Goal: Task Accomplishment & Management: Complete application form

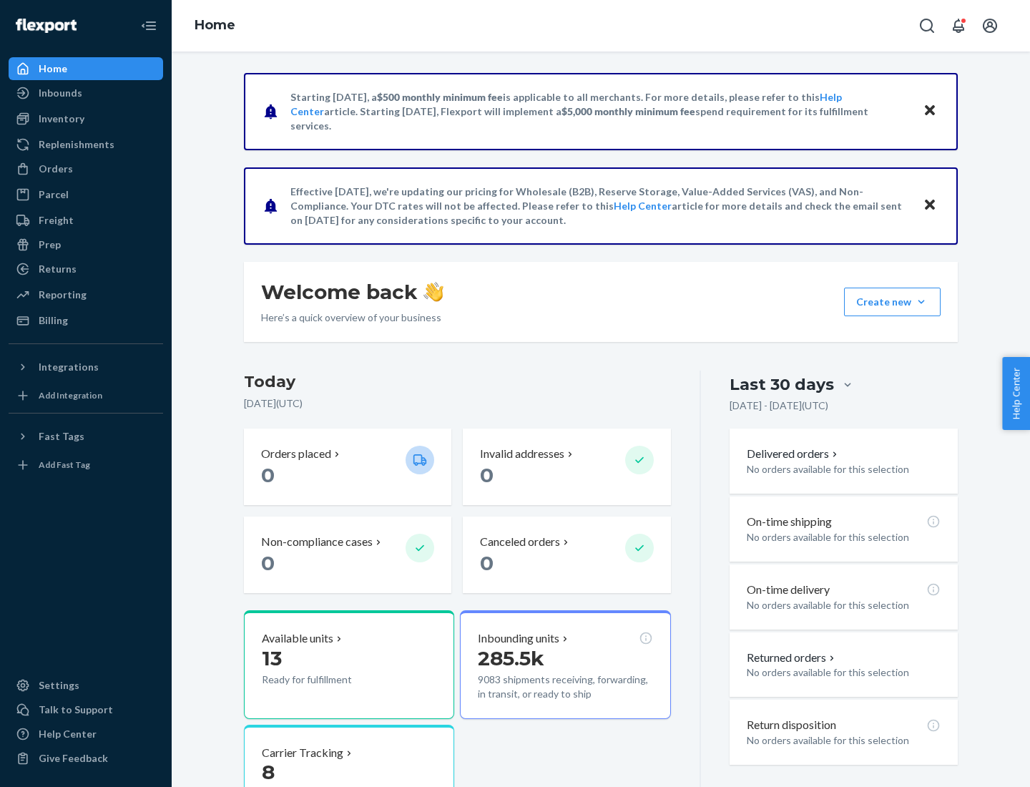
click at [921, 302] on button "Create new Create new inbound Create new order Create new product" at bounding box center [892, 302] width 97 height 29
click at [86, 93] on div "Inbounds" at bounding box center [86, 93] width 152 height 20
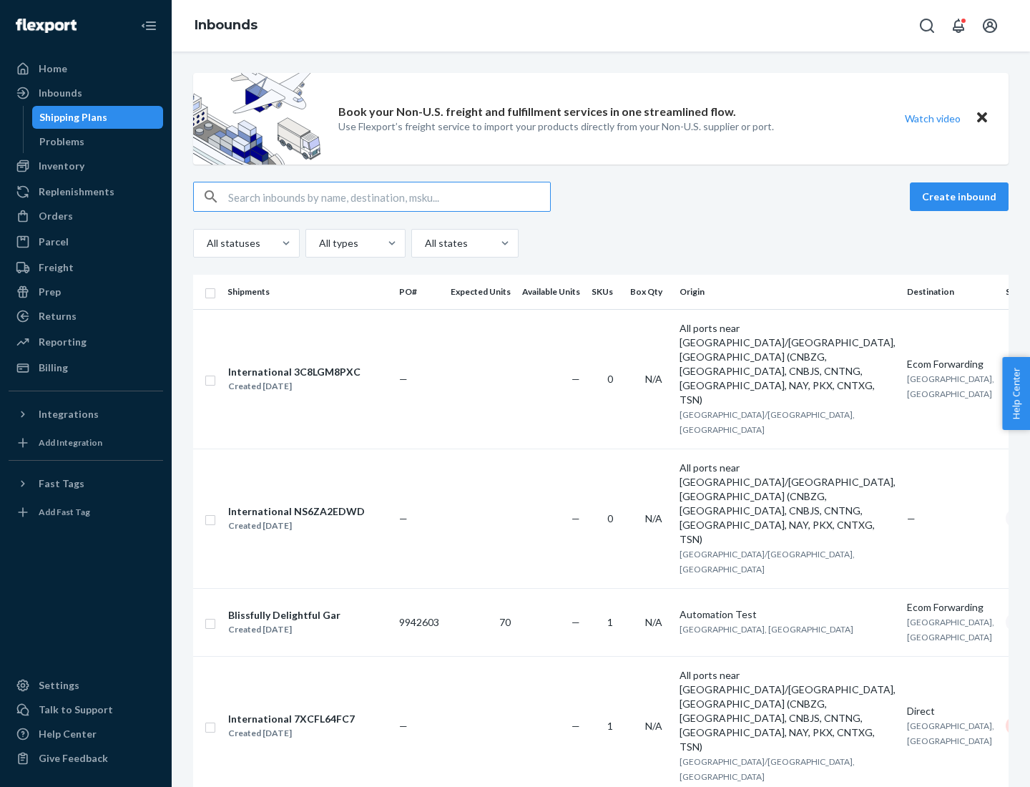
click at [961, 197] on button "Create inbound" at bounding box center [959, 196] width 99 height 29
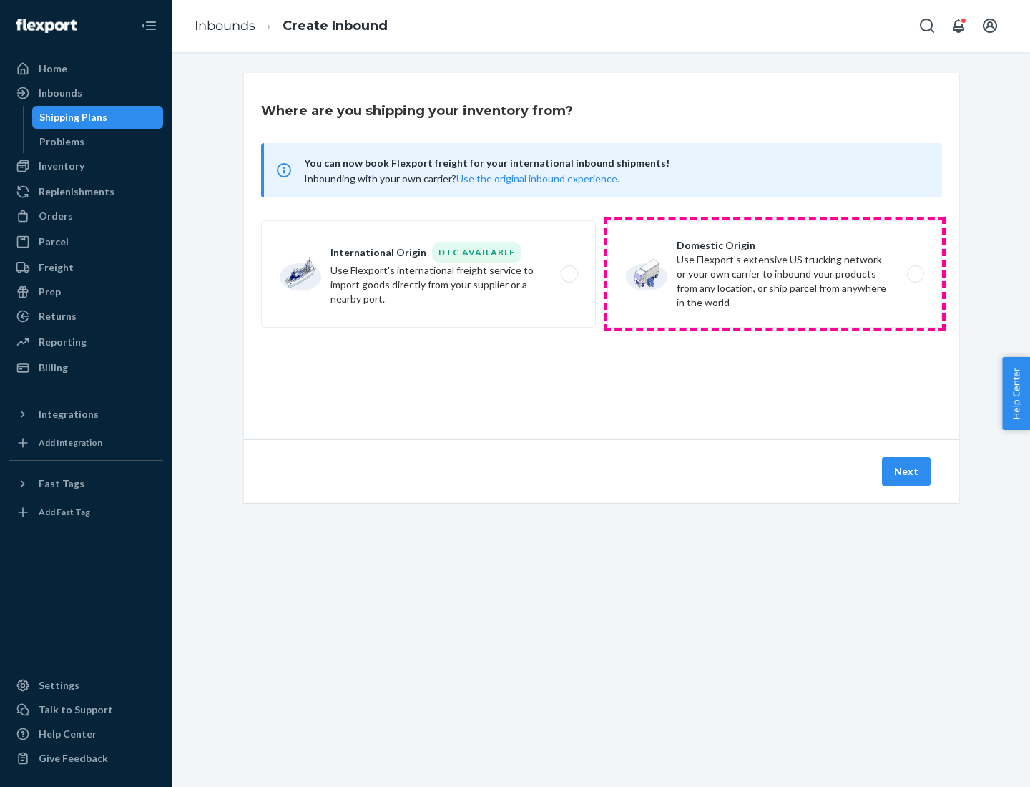
click at [775, 274] on label "Domestic Origin Use Flexport’s extensive US trucking network or your own carrie…" at bounding box center [774, 273] width 335 height 107
click at [915, 274] on input "Domestic Origin Use Flexport’s extensive US trucking network or your own carrie…" at bounding box center [919, 274] width 9 height 9
radio input "true"
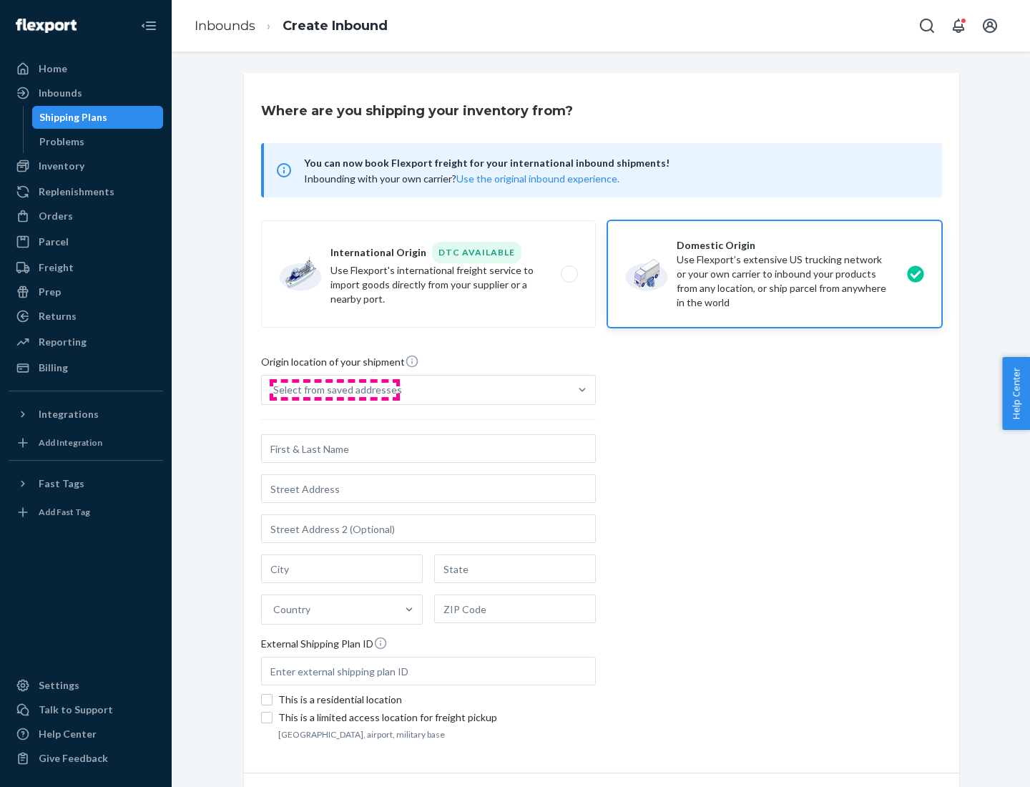
click at [334, 390] on div "Select from saved addresses" at bounding box center [337, 390] width 129 height 14
click at [275, 390] on input "Select from saved addresses" at bounding box center [273, 390] width 1 height 14
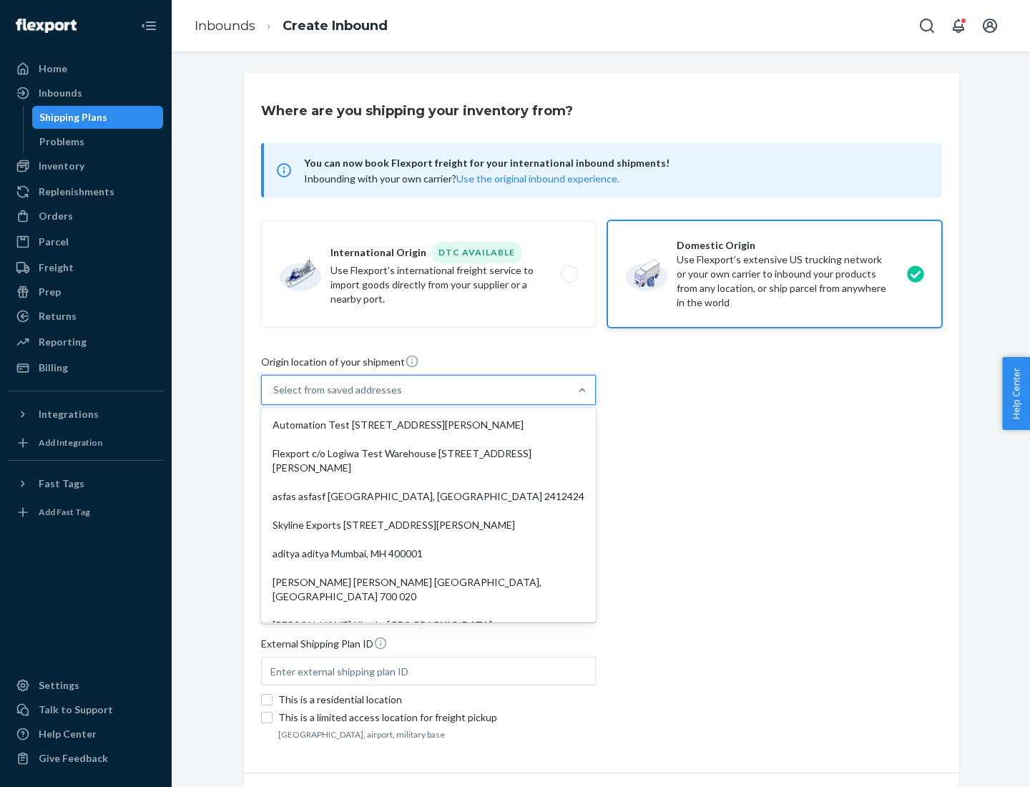
scroll to position [6, 0]
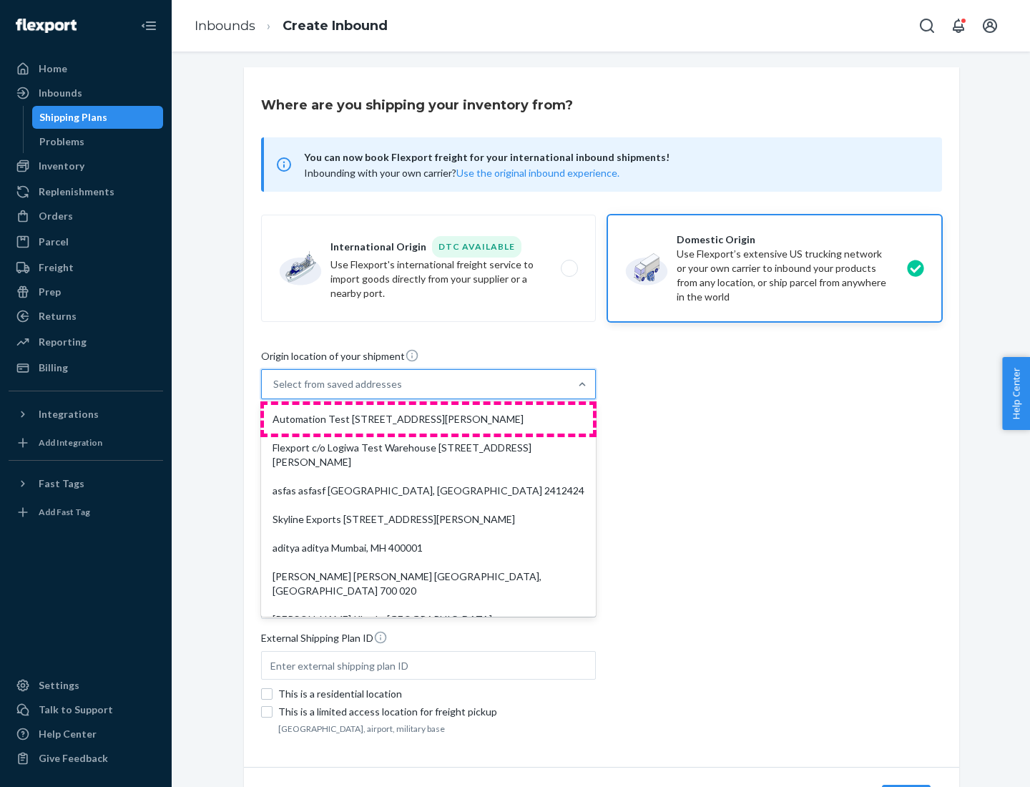
click at [429, 419] on div "Automation Test [STREET_ADDRESS][PERSON_NAME]" at bounding box center [428, 419] width 329 height 29
click at [275, 391] on input "option Automation Test [STREET_ADDRESS][PERSON_NAME]. 9 results available. Use …" at bounding box center [273, 384] width 1 height 14
type input "Automation Test"
type input "9th Floor"
type input "[GEOGRAPHIC_DATA]"
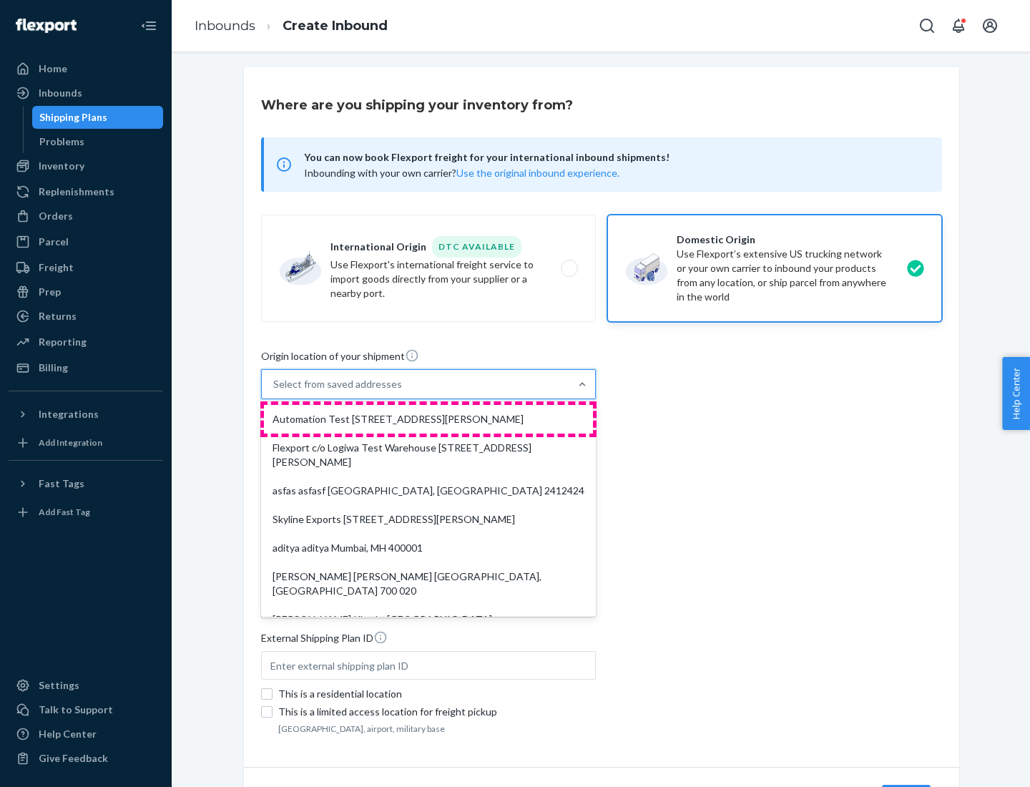
type input "CA"
type input "94104"
type input "[STREET_ADDRESS][PERSON_NAME]"
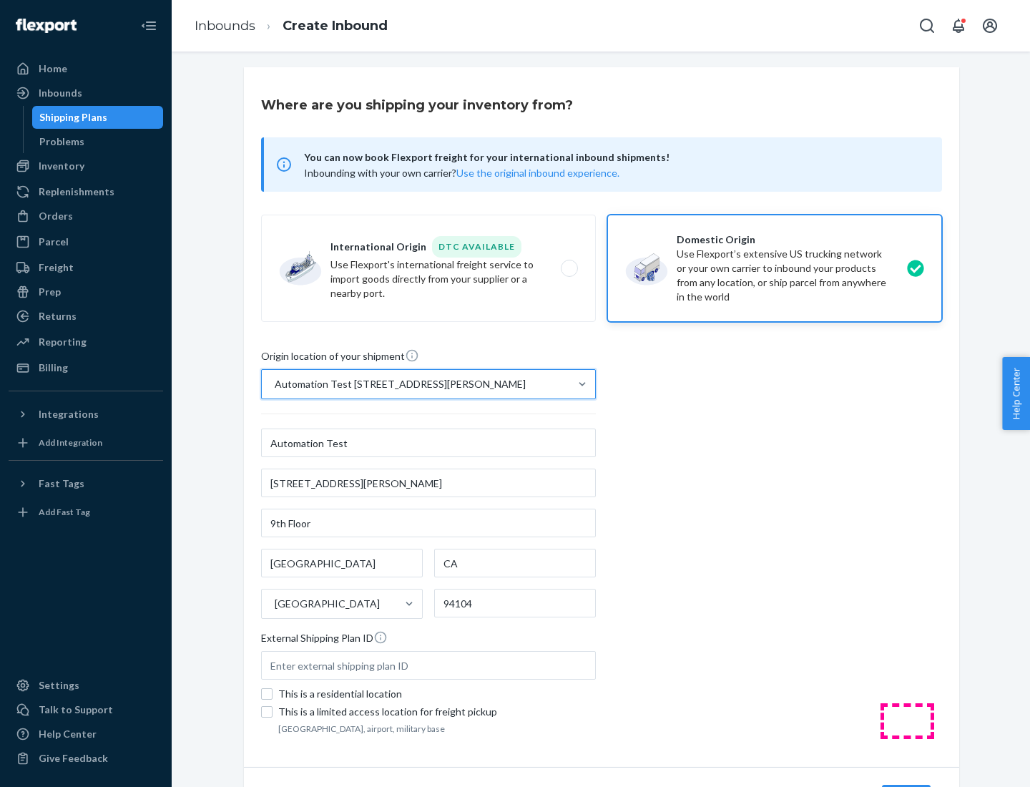
scroll to position [84, 0]
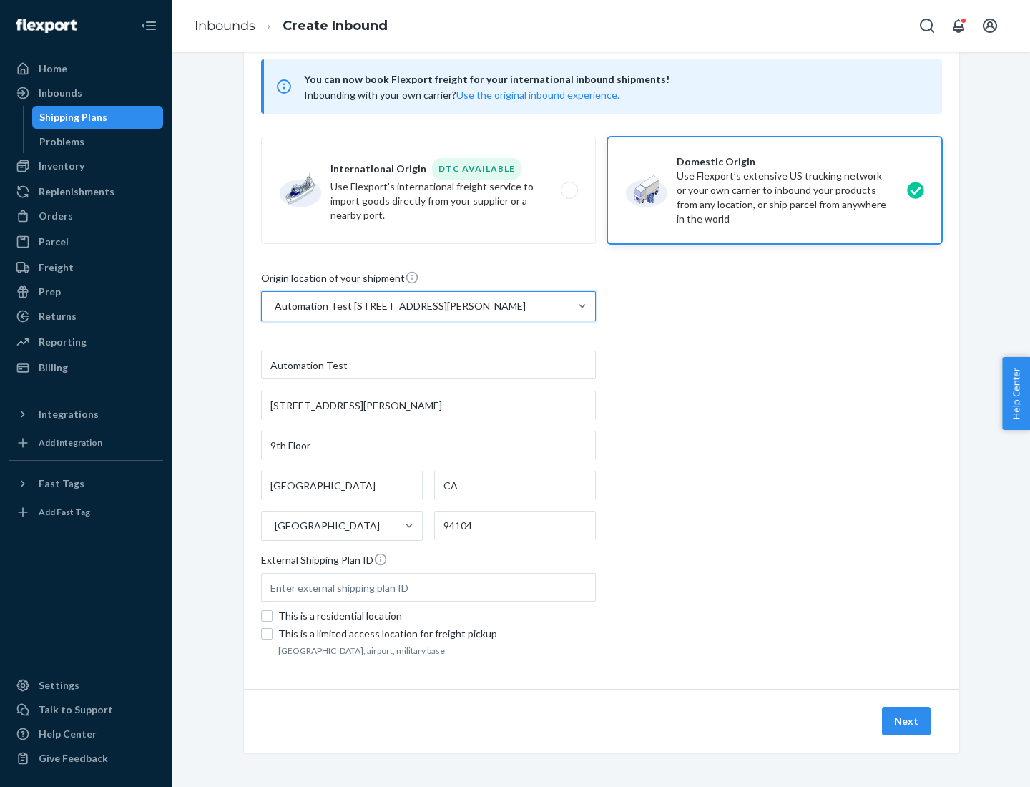
click at [907, 721] on button "Next" at bounding box center [906, 721] width 49 height 29
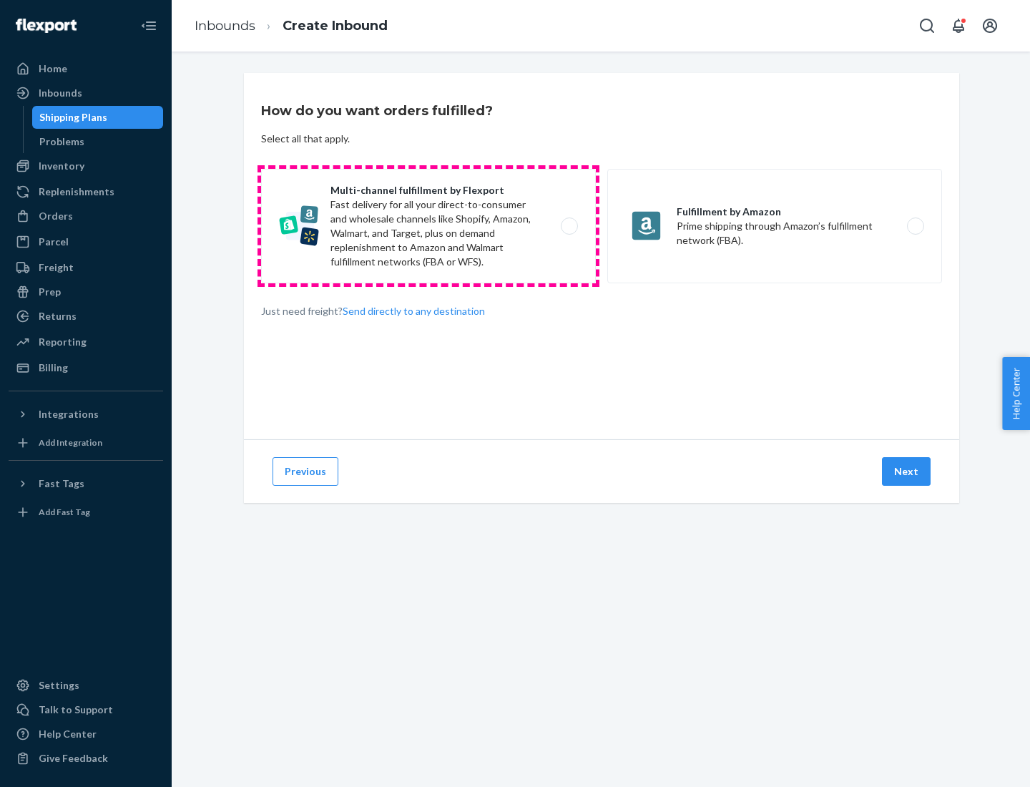
click at [429, 226] on label "Multi-channel fulfillment by Flexport Fast delivery for all your direct-to-cons…" at bounding box center [428, 226] width 335 height 114
click at [569, 226] on input "Multi-channel fulfillment by Flexport Fast delivery for all your direct-to-cons…" at bounding box center [573, 226] width 9 height 9
radio input "true"
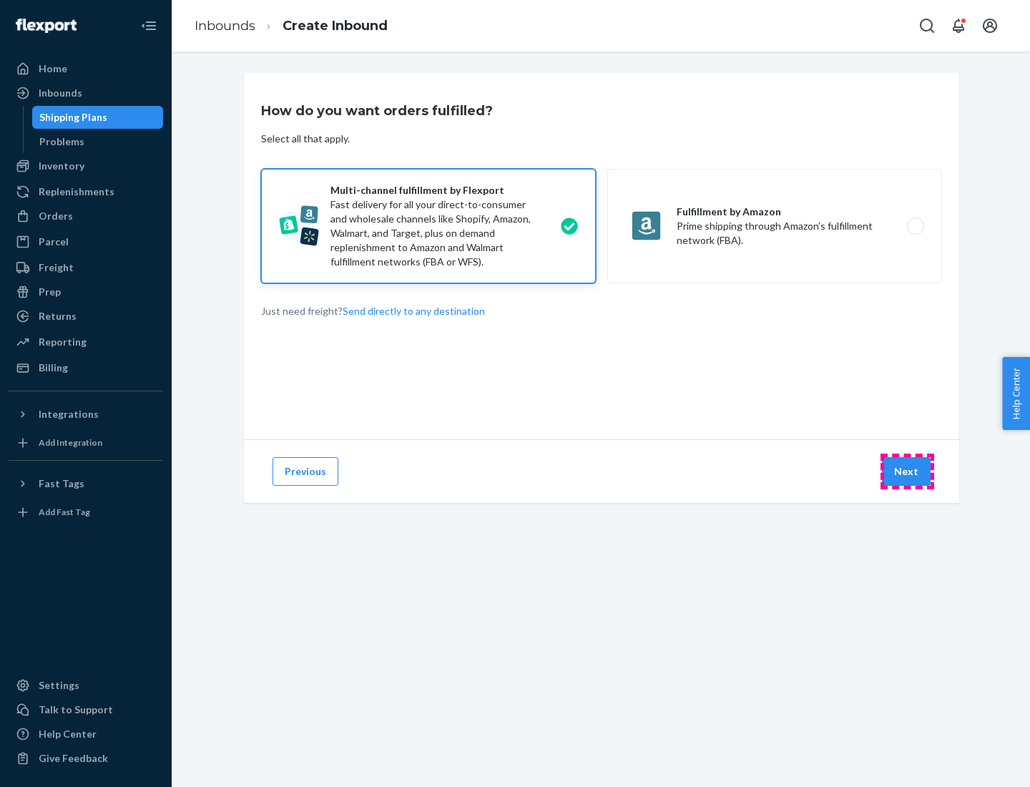
click at [907, 471] on button "Next" at bounding box center [906, 471] width 49 height 29
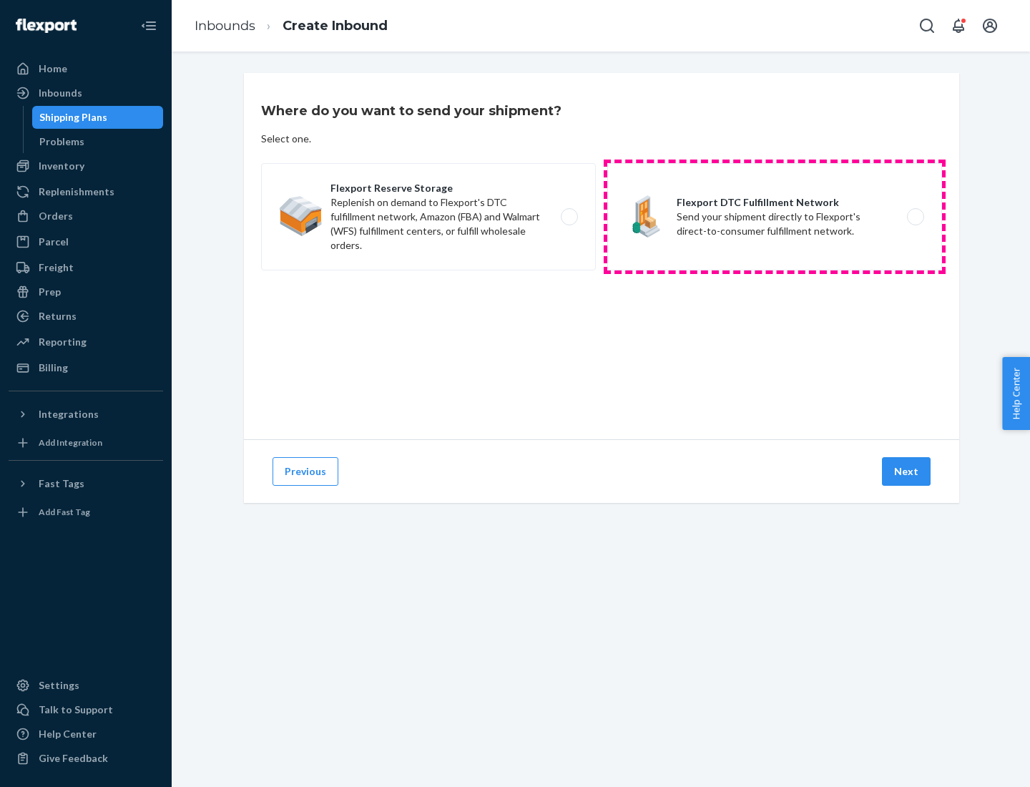
click at [775, 217] on label "Flexport DTC Fulfillment Network Send your shipment directly to Flexport's dire…" at bounding box center [774, 216] width 335 height 107
click at [915, 217] on input "Flexport DTC Fulfillment Network Send your shipment directly to Flexport's dire…" at bounding box center [919, 216] width 9 height 9
radio input "true"
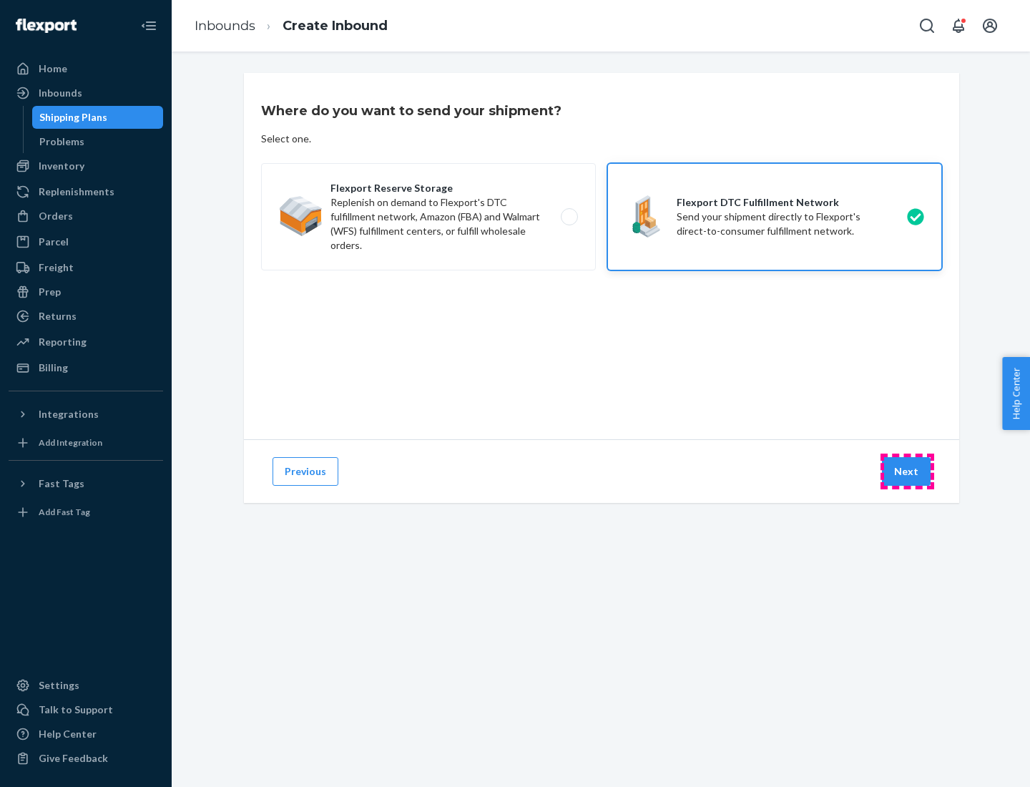
click at [907, 471] on button "Next" at bounding box center [906, 471] width 49 height 29
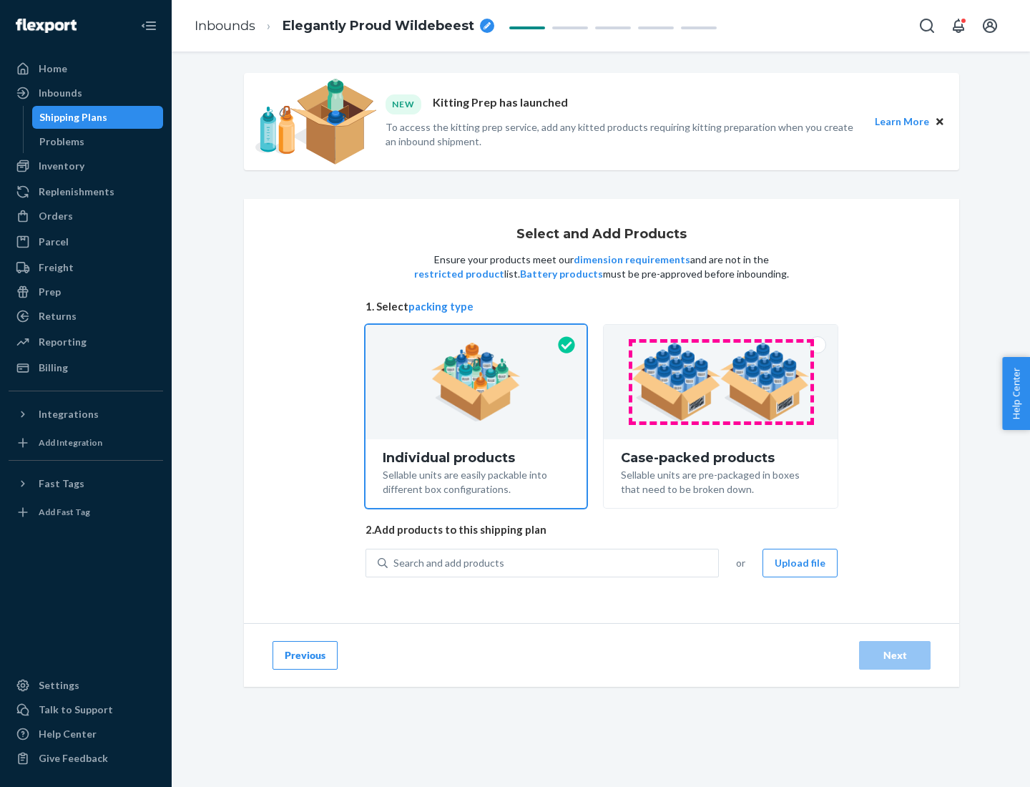
click at [721, 382] on img at bounding box center [721, 382] width 178 height 79
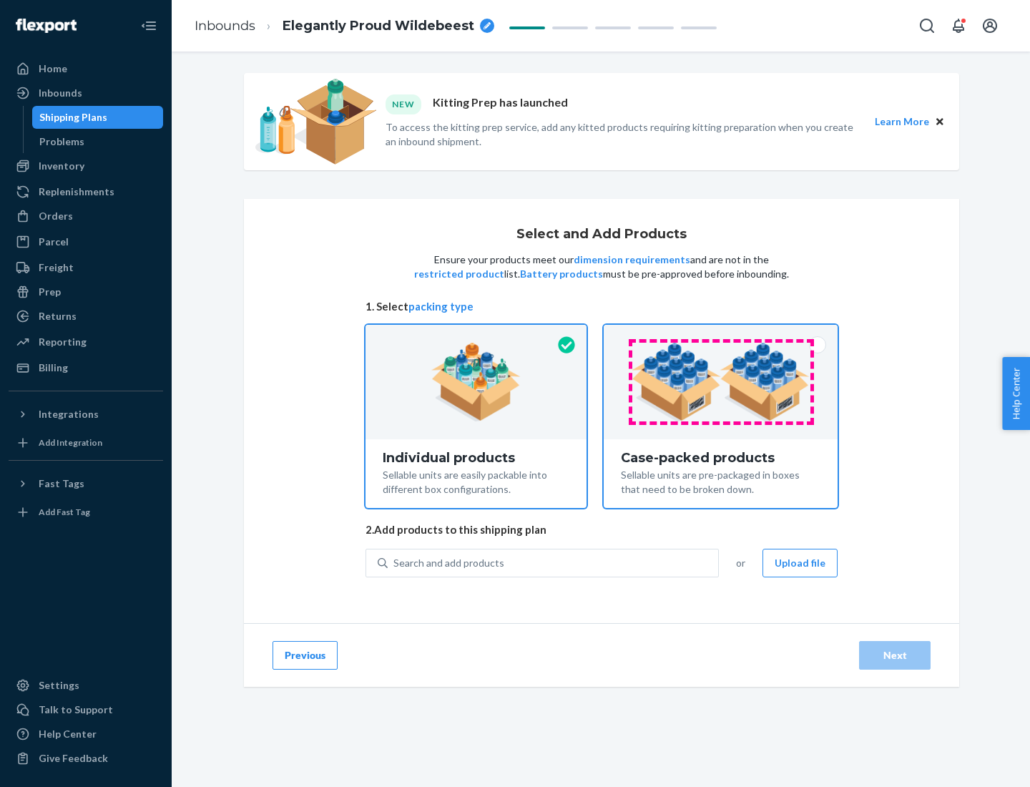
click at [721, 334] on input "Case-packed products Sellable units are pre-packaged in boxes that need to be b…" at bounding box center [720, 329] width 9 height 9
radio input "true"
radio input "false"
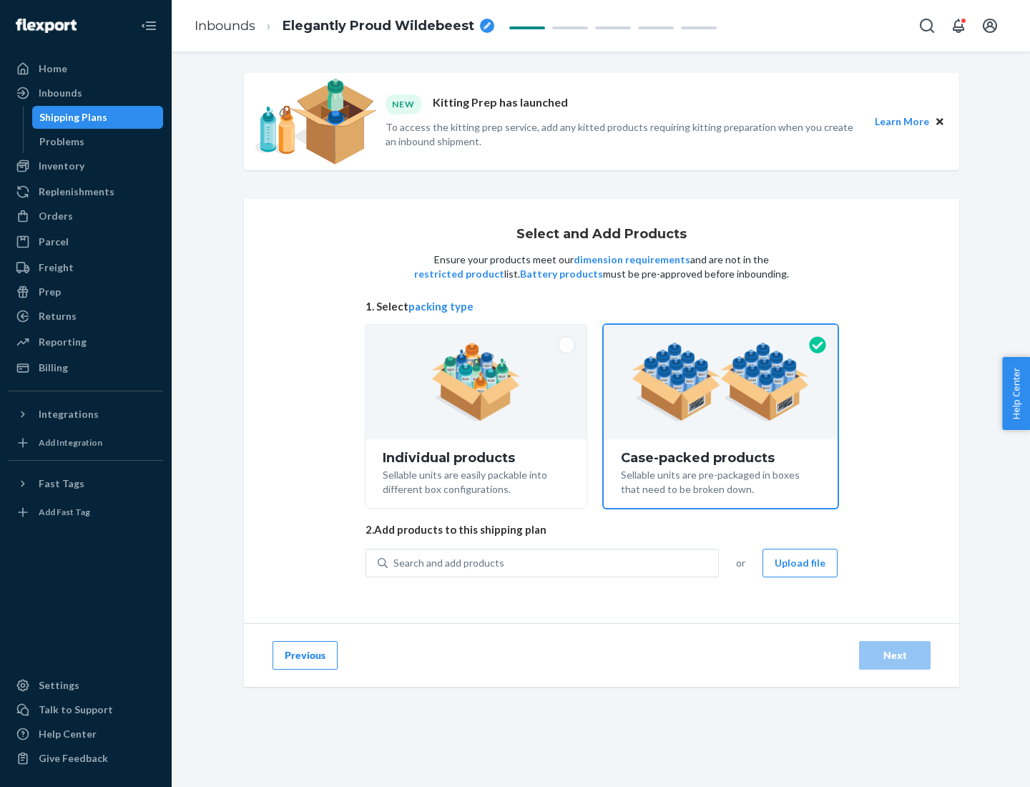
click at [554, 562] on div "Search and add products" at bounding box center [553, 563] width 331 height 26
click at [395, 562] on input "Search and add products" at bounding box center [393, 563] width 1 height 14
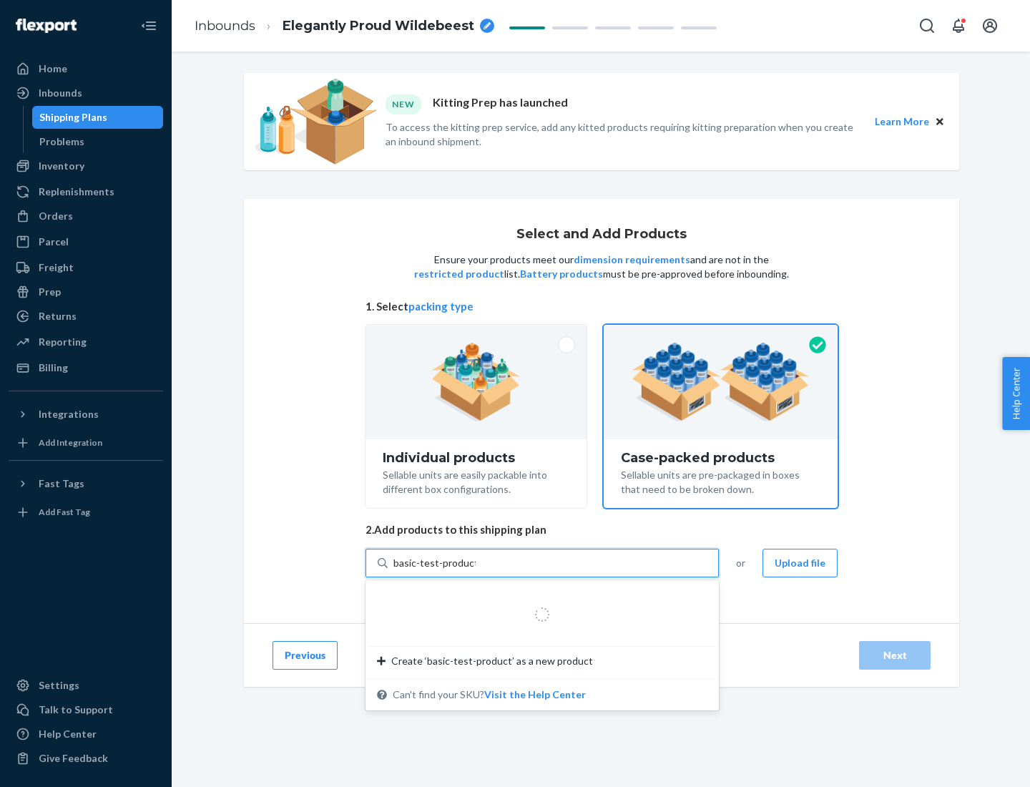
type input "basic-test-product-1"
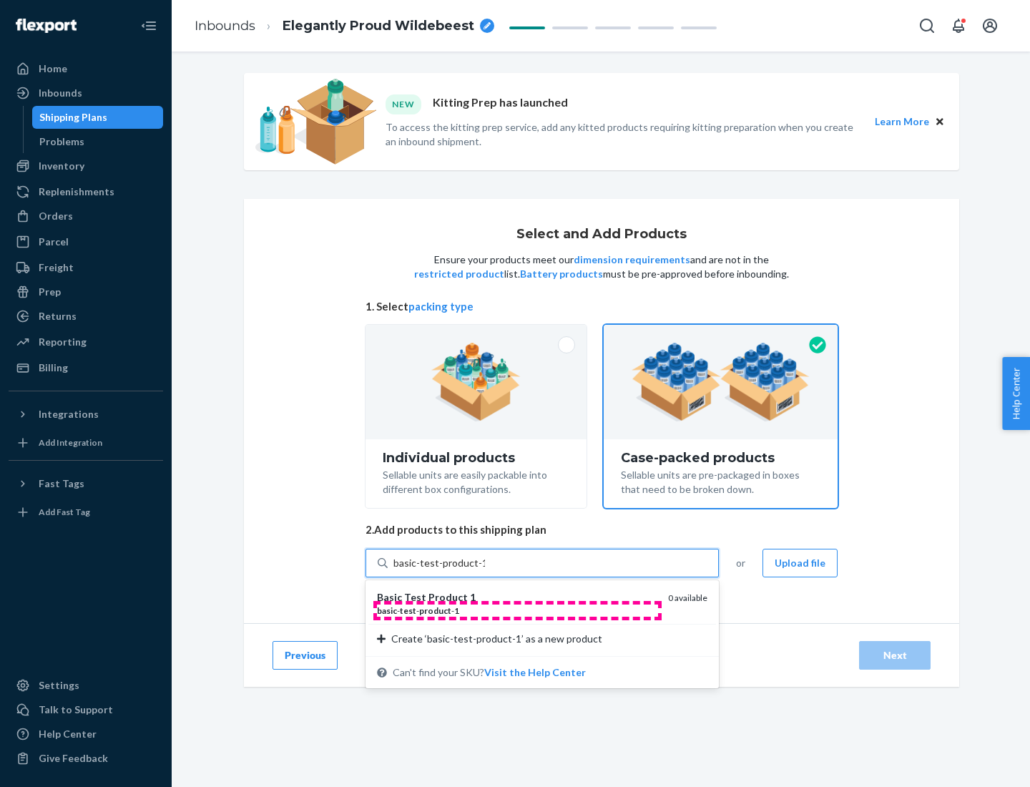
click at [517, 610] on div "basic - test - product - 1" at bounding box center [517, 610] width 280 height 12
click at [485, 570] on input "basic-test-product-1" at bounding box center [439, 563] width 92 height 14
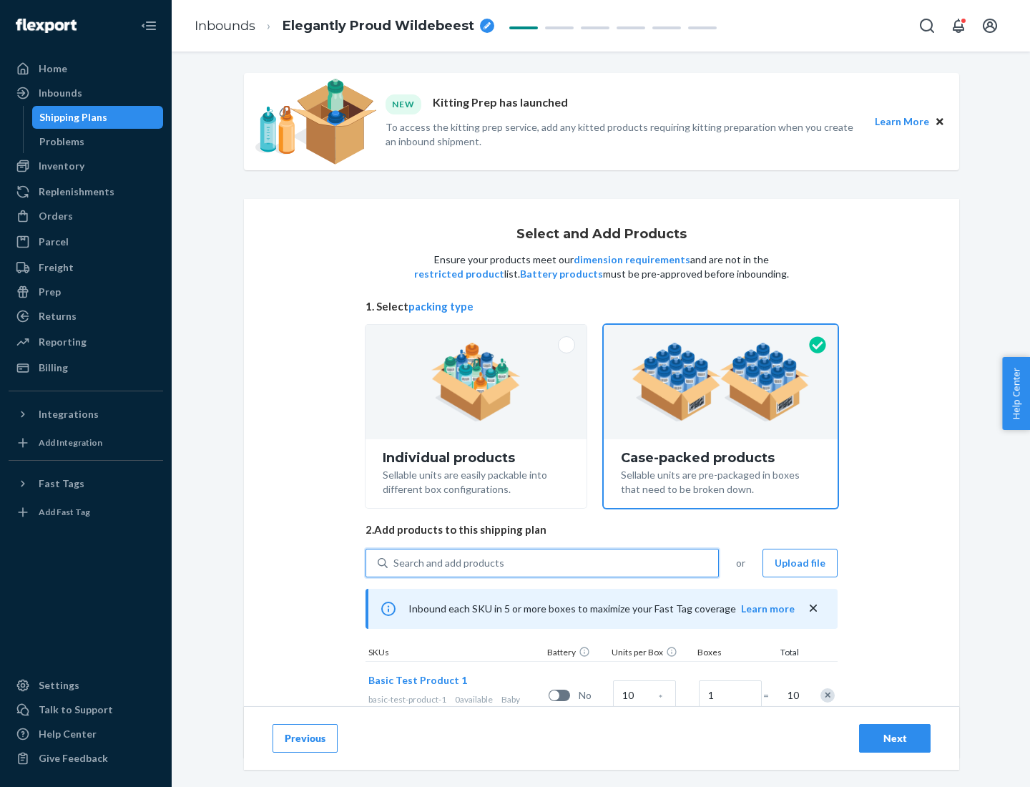
scroll to position [52, 0]
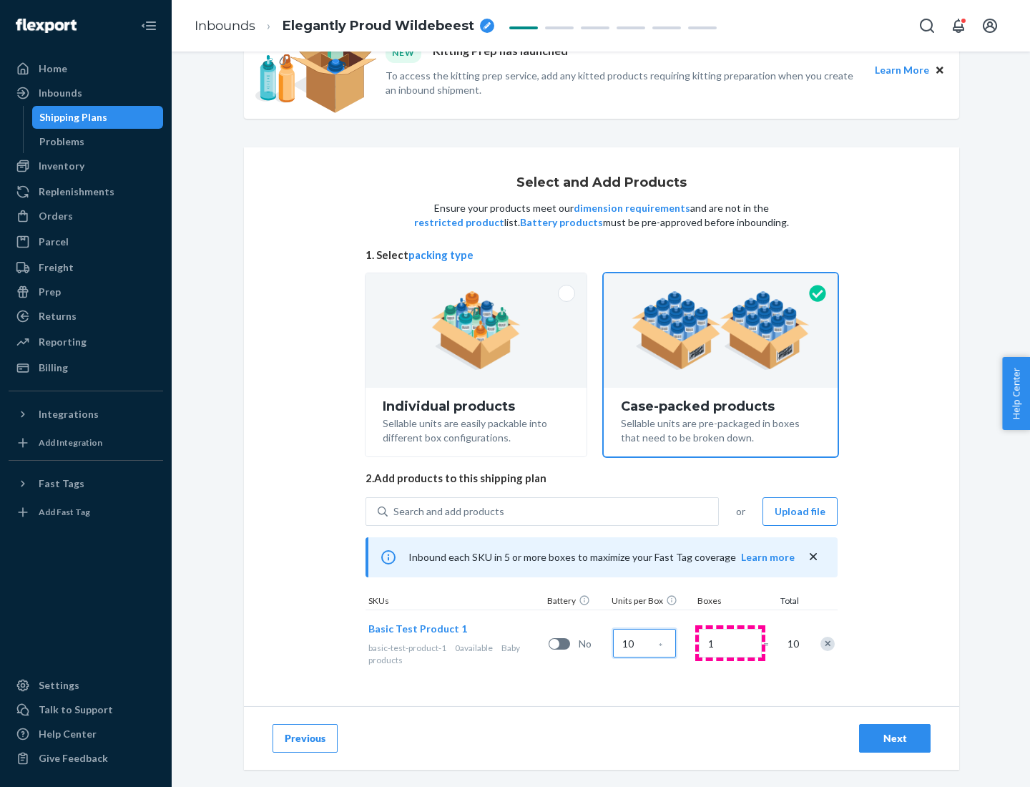
type input "10"
type input "7"
click at [895, 738] on div "Next" at bounding box center [894, 738] width 47 height 14
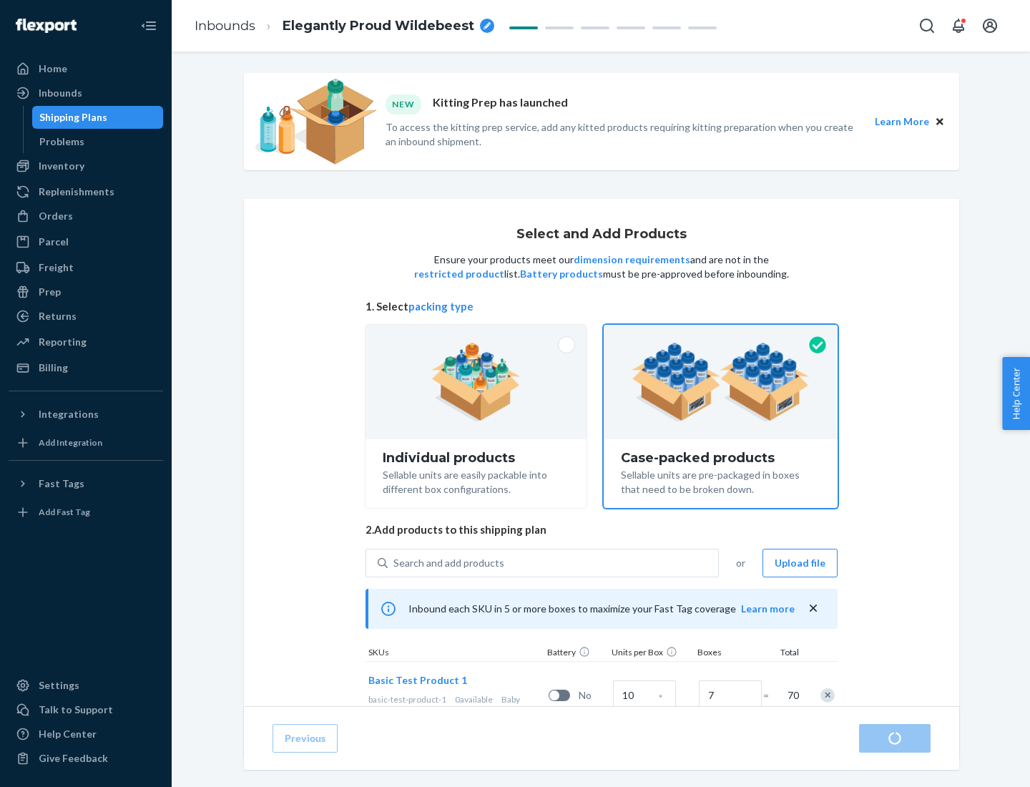
radio input "true"
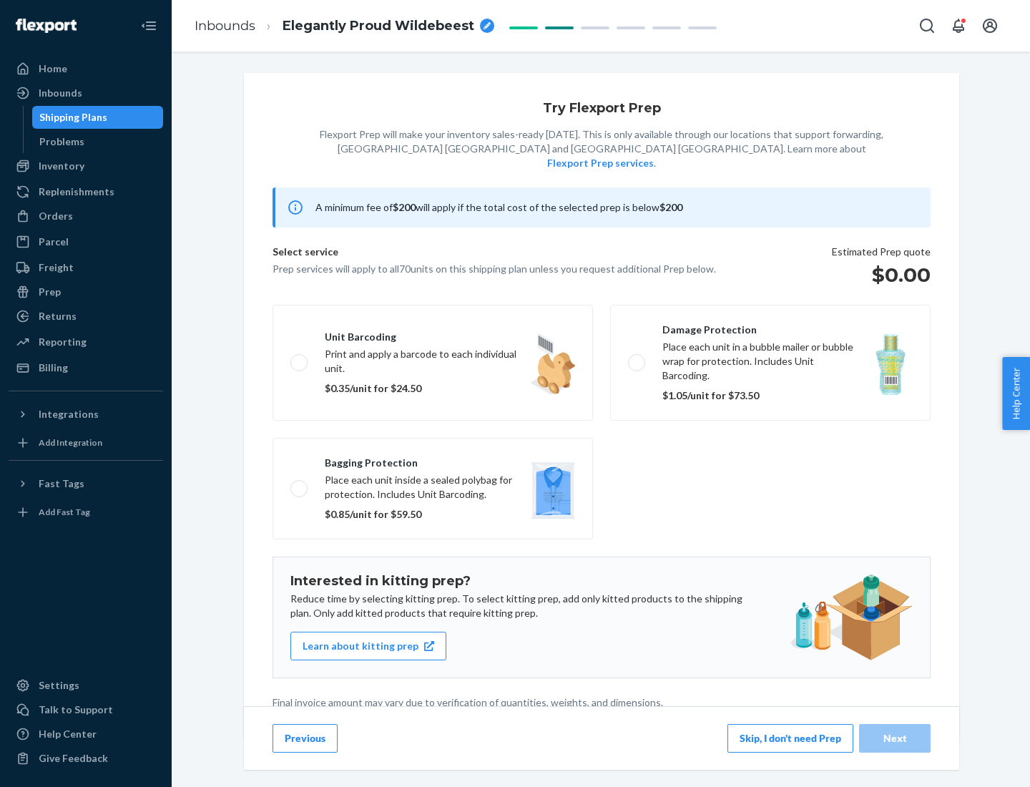
scroll to position [4, 0]
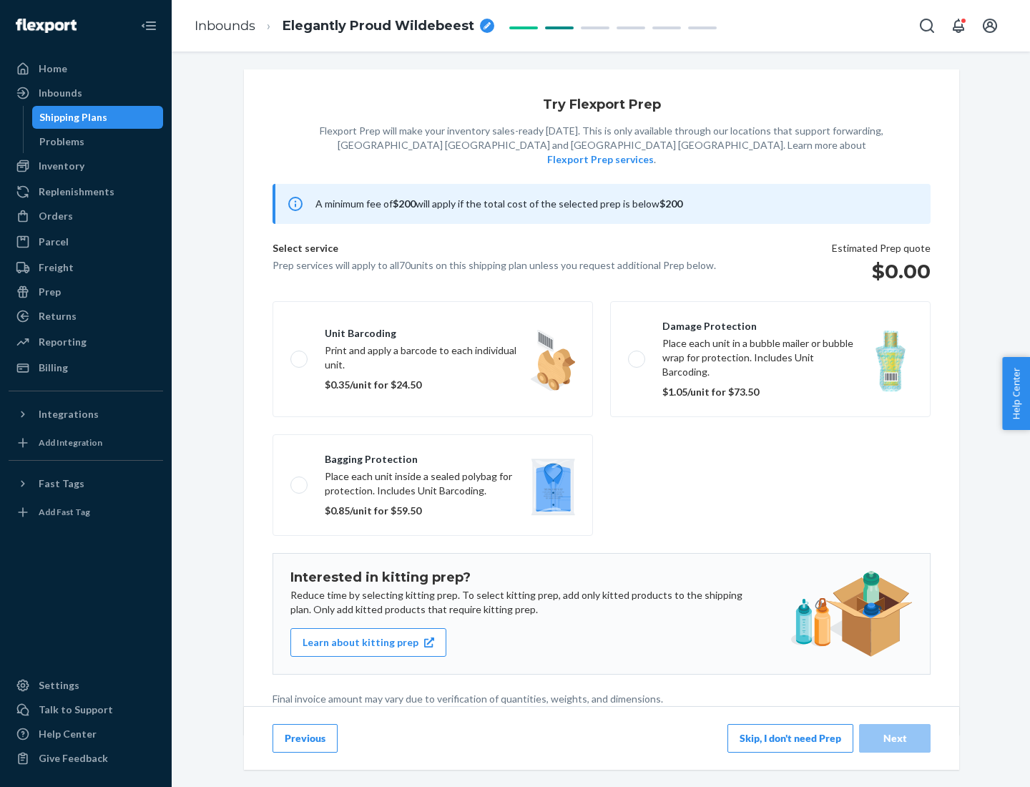
click at [433, 456] on label "Bagging protection Place each unit inside a sealed polybag for protection. Incl…" at bounding box center [433, 485] width 320 height 102
click at [300, 480] on input "Bagging protection Place each unit inside a sealed polybag for protection. Incl…" at bounding box center [294, 484] width 9 height 9
checkbox input "true"
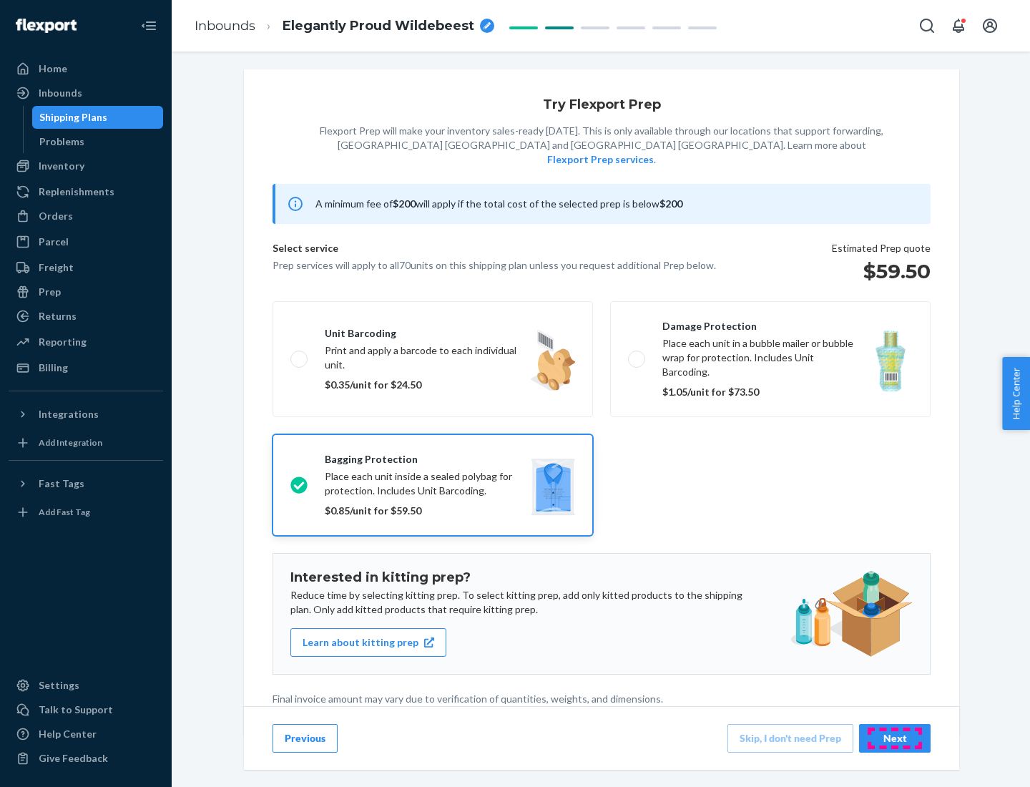
click at [895, 738] on div "Next" at bounding box center [894, 738] width 47 height 14
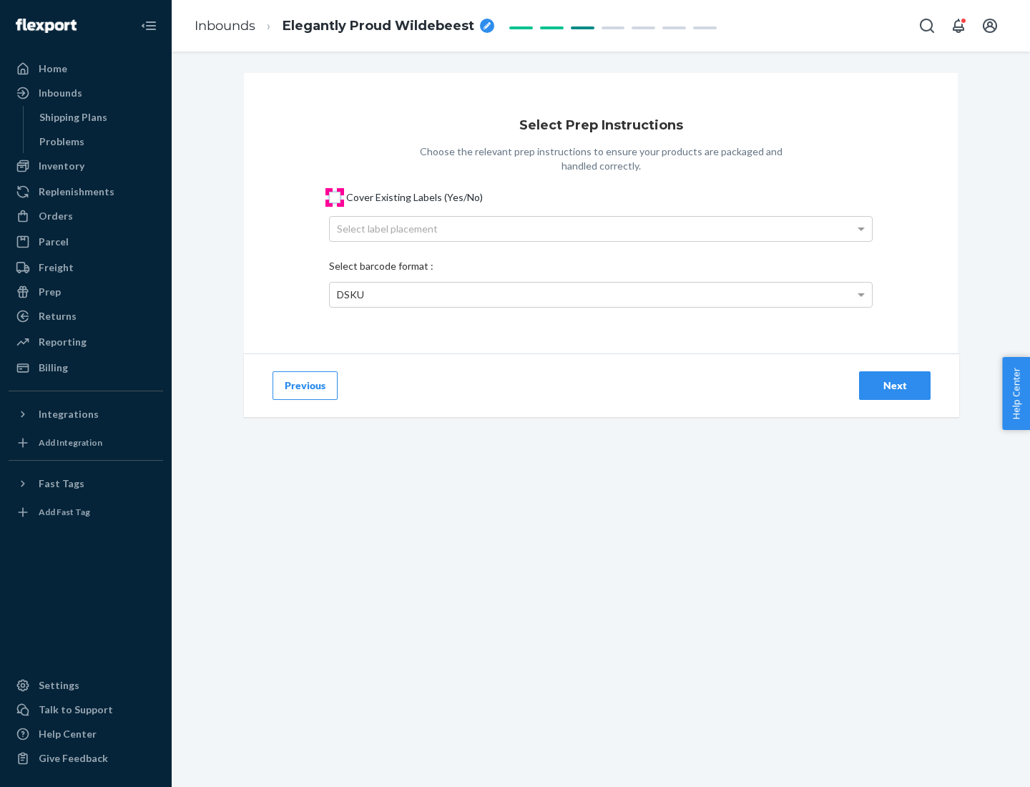
click at [335, 197] on input "Cover Existing Labels (Yes/No)" at bounding box center [334, 197] width 11 height 11
checkbox input "true"
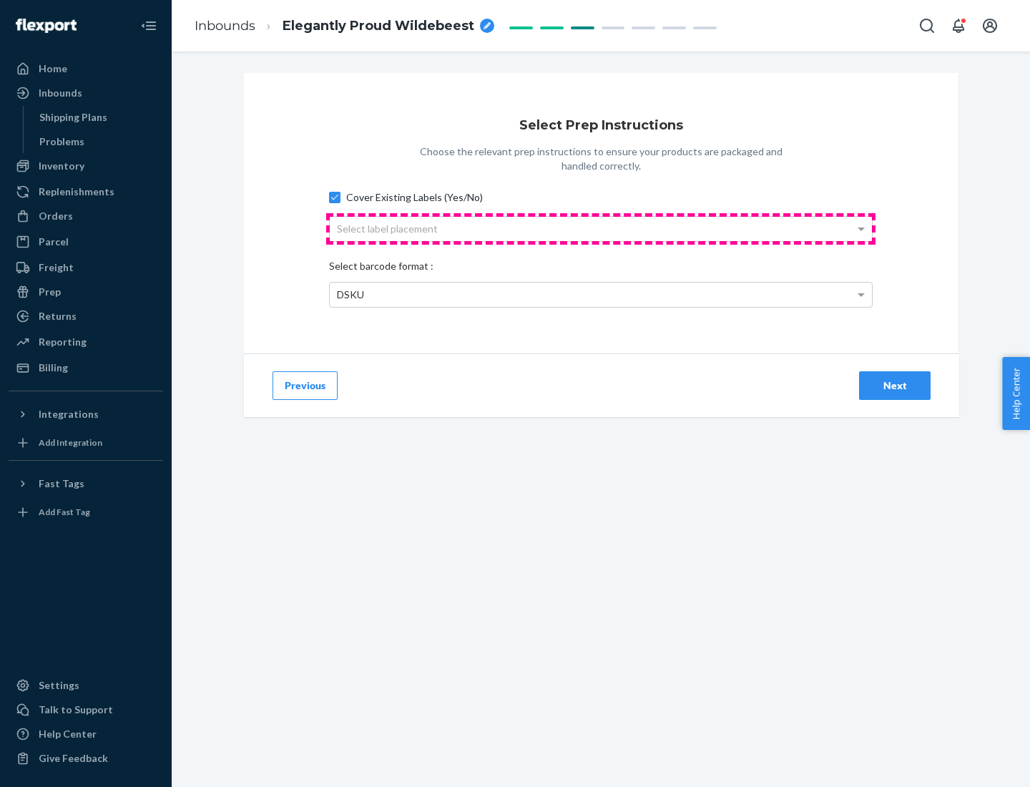
click at [601, 228] on div "Select label placement" at bounding box center [601, 229] width 542 height 24
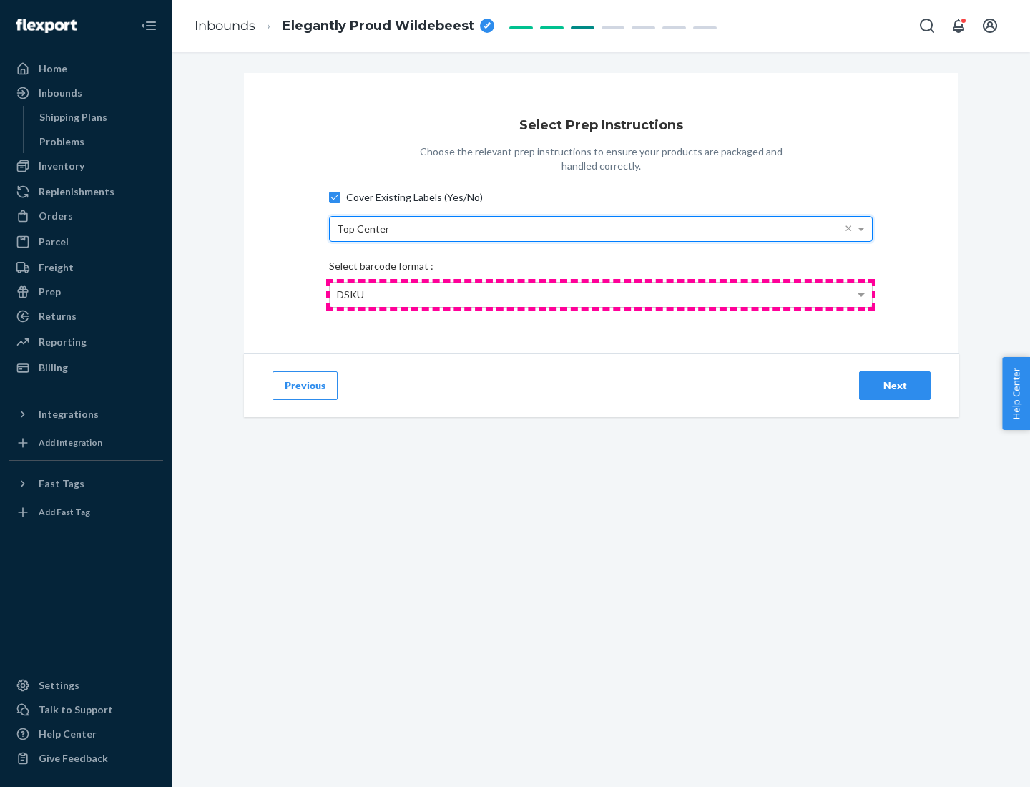
click at [601, 294] on div "DSKU" at bounding box center [601, 295] width 542 height 24
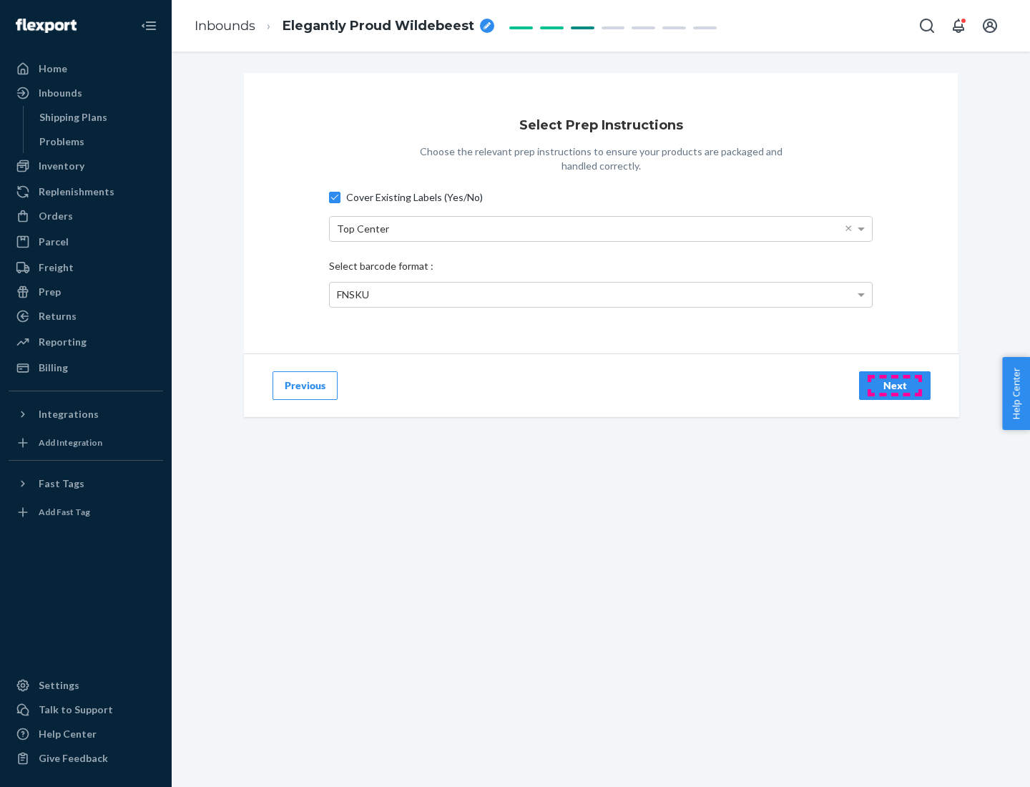
click at [895, 385] on div "Next" at bounding box center [894, 385] width 47 height 14
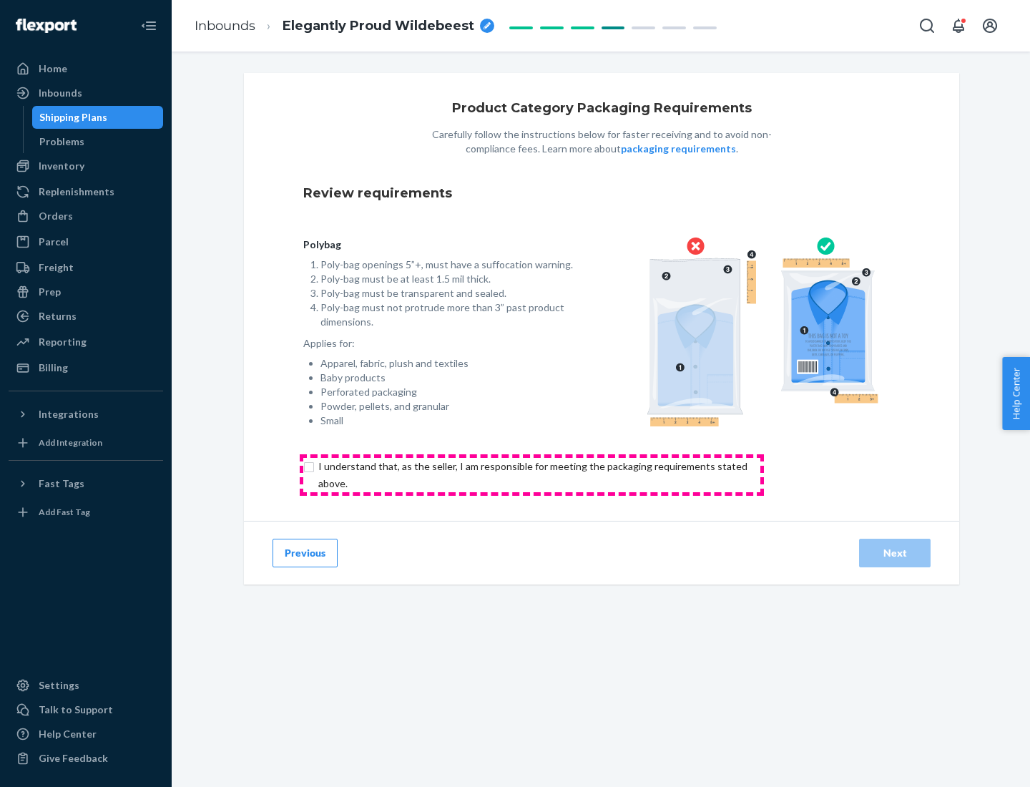
click at [532, 474] on input "checkbox" at bounding box center [541, 475] width 476 height 34
checkbox input "true"
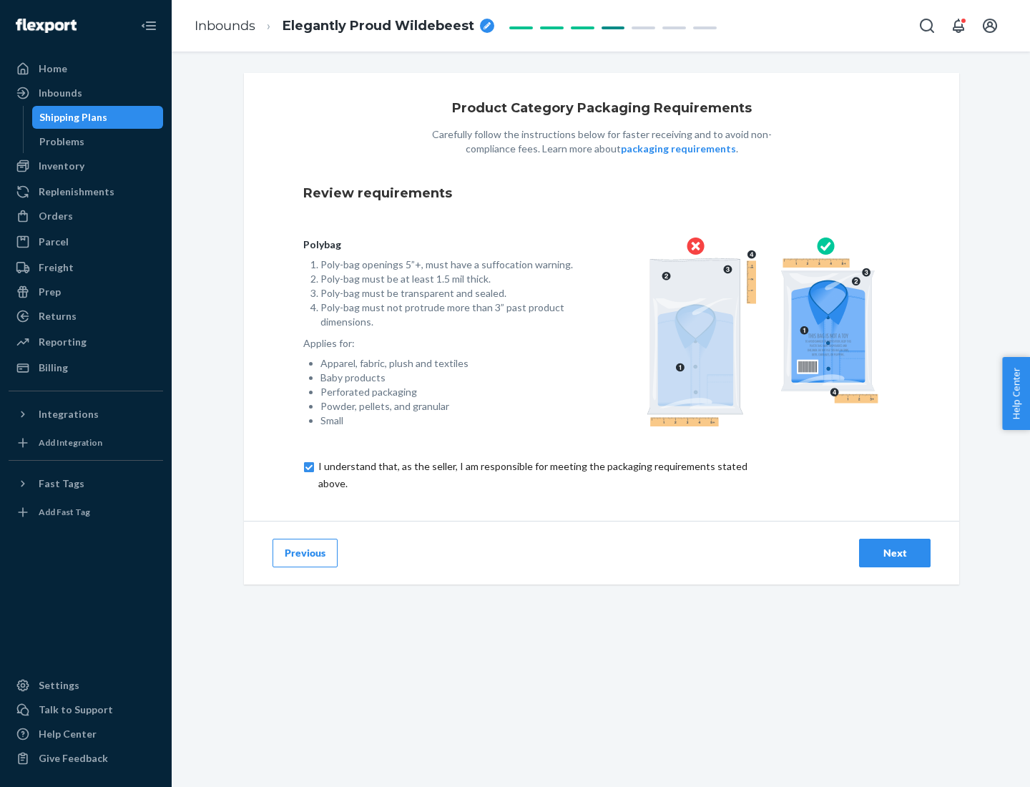
click at [895, 552] on div "Next" at bounding box center [894, 553] width 47 height 14
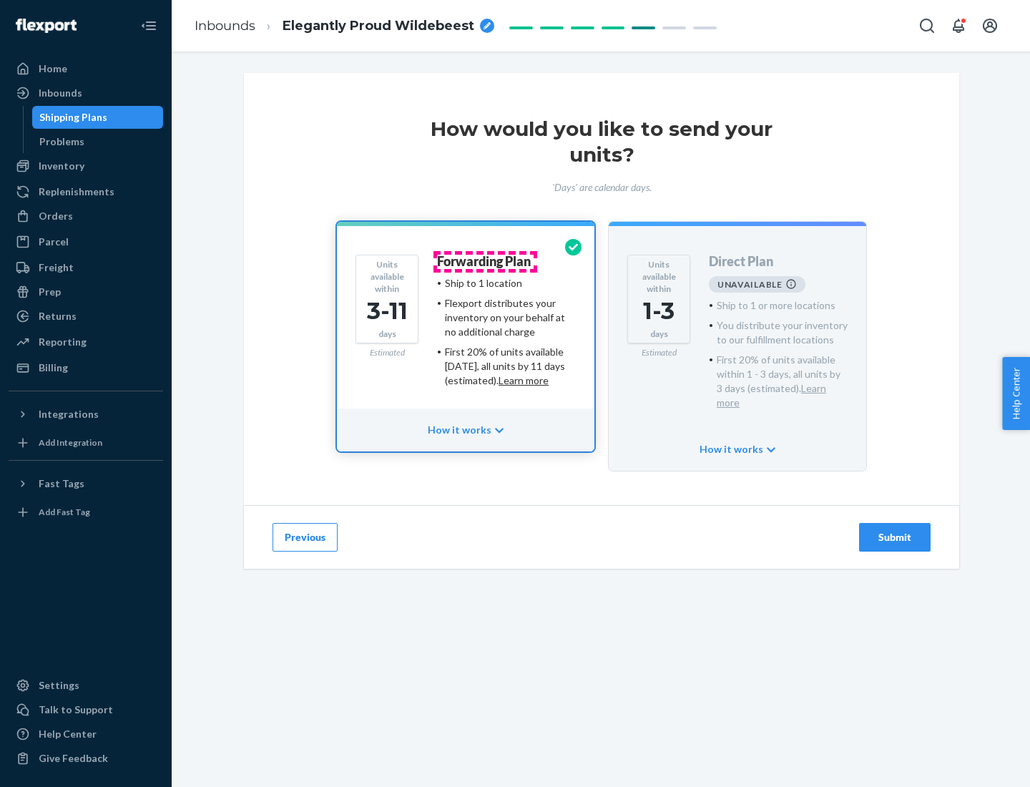
click at [485, 261] on h4 "Forwarding Plan" at bounding box center [484, 262] width 94 height 14
click at [895, 530] on div "Submit" at bounding box center [894, 537] width 47 height 14
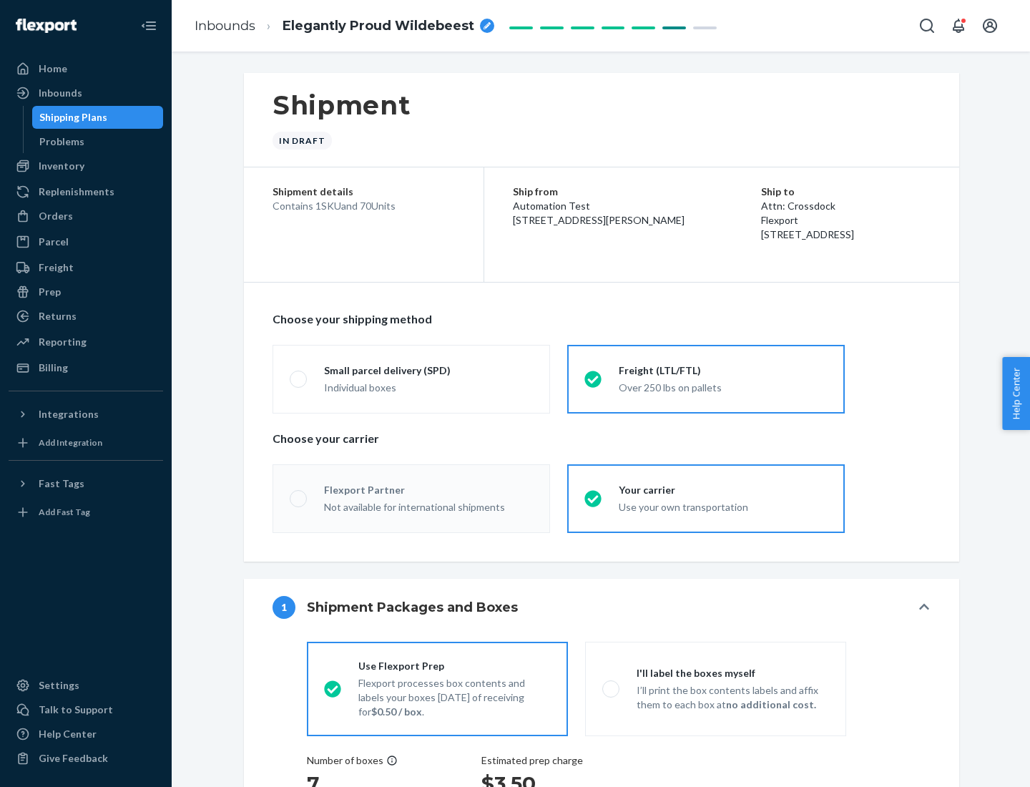
radio input "true"
radio input "false"
radio input "true"
radio input "false"
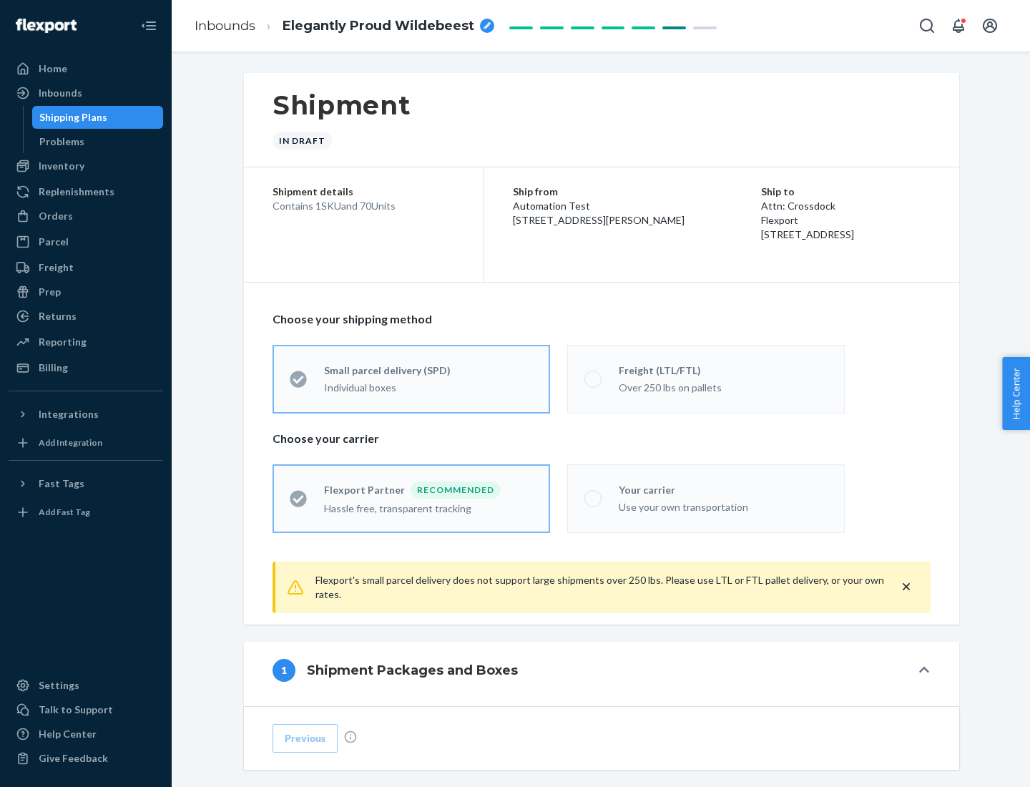
click at [706, 378] on div "Over 250 lbs on pallets" at bounding box center [723, 386] width 209 height 17
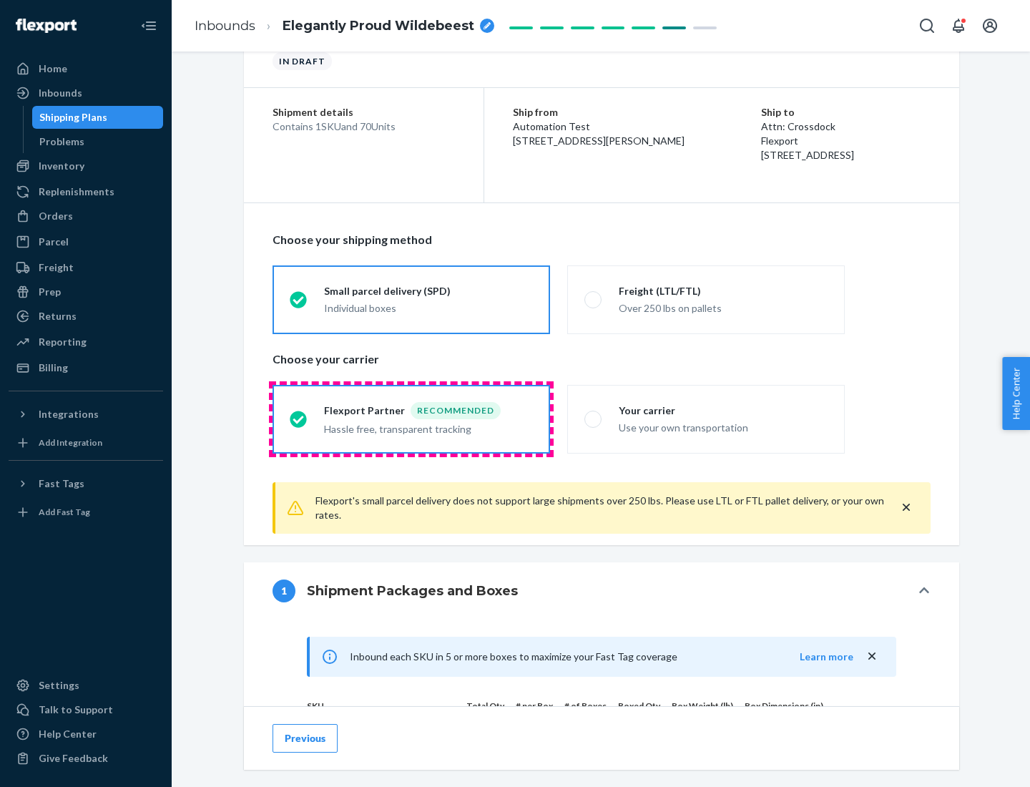
click at [411, 419] on div "Hassle free, transparent tracking" at bounding box center [428, 427] width 209 height 17
click at [299, 418] on input "Flexport Partner Recommended Hassle free, transparent tracking" at bounding box center [294, 418] width 9 height 9
